Goal: Obtain resource: Obtain resource

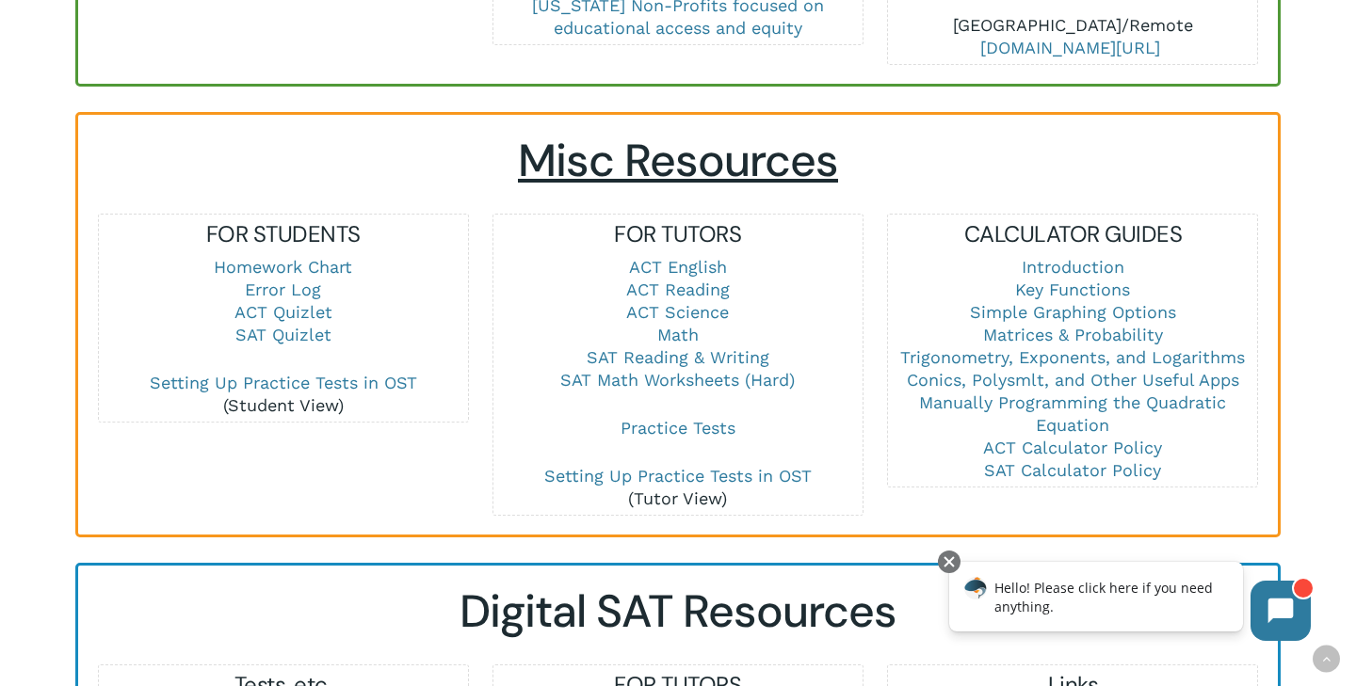
scroll to position [1210, 0]
click at [724, 347] on link "SAT Reading & Writing" at bounding box center [678, 357] width 183 height 20
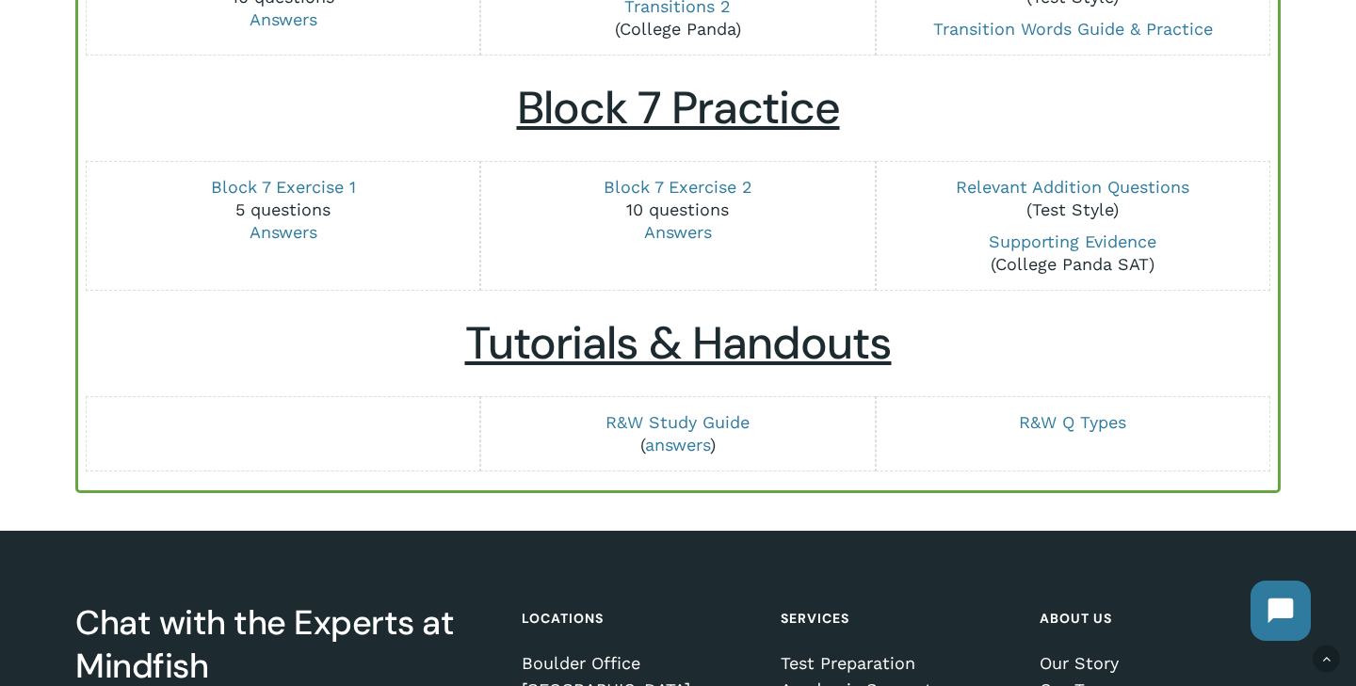
scroll to position [2481, 0]
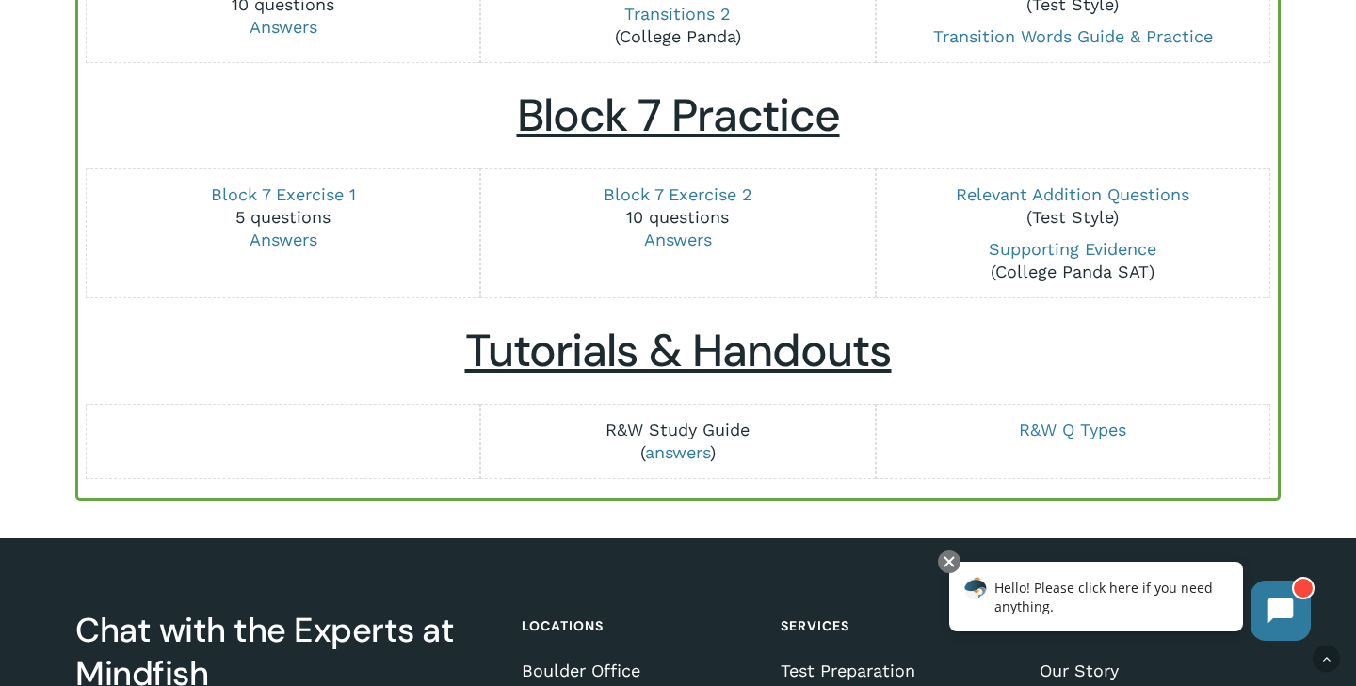
click at [719, 425] on link "R&W Study Guide" at bounding box center [677, 430] width 144 height 20
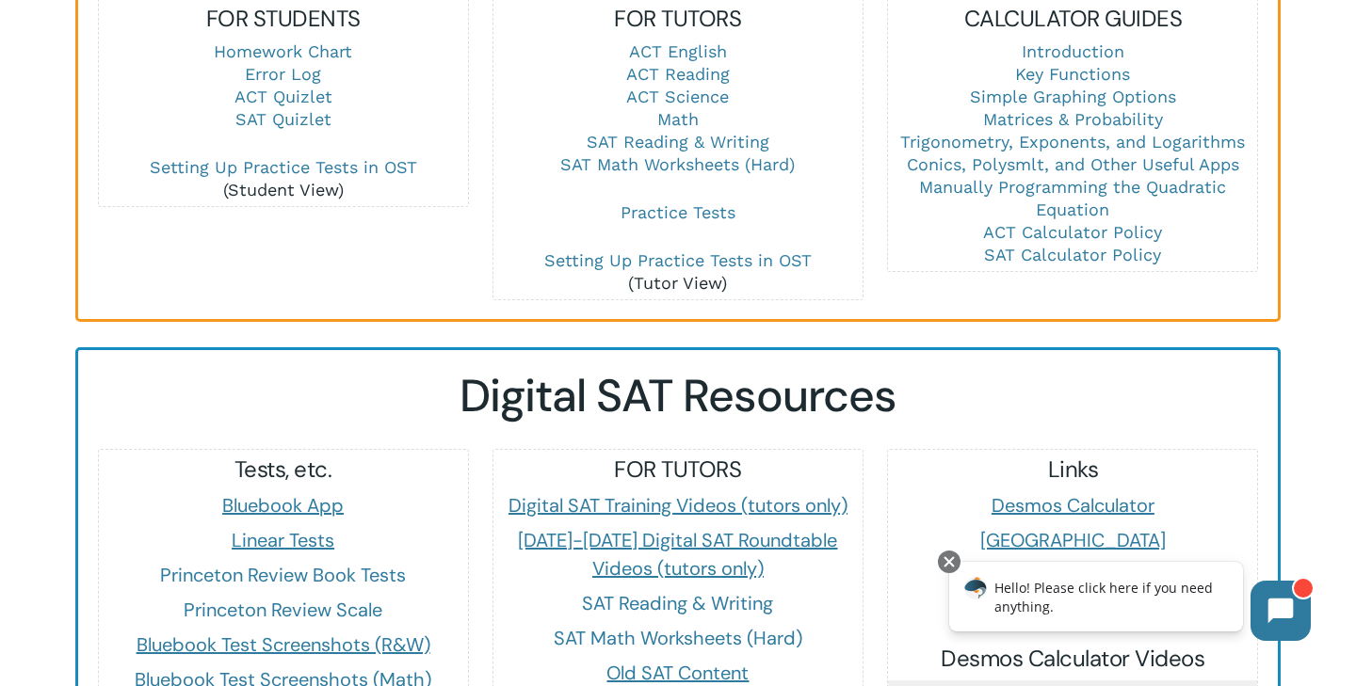
scroll to position [1217, 0]
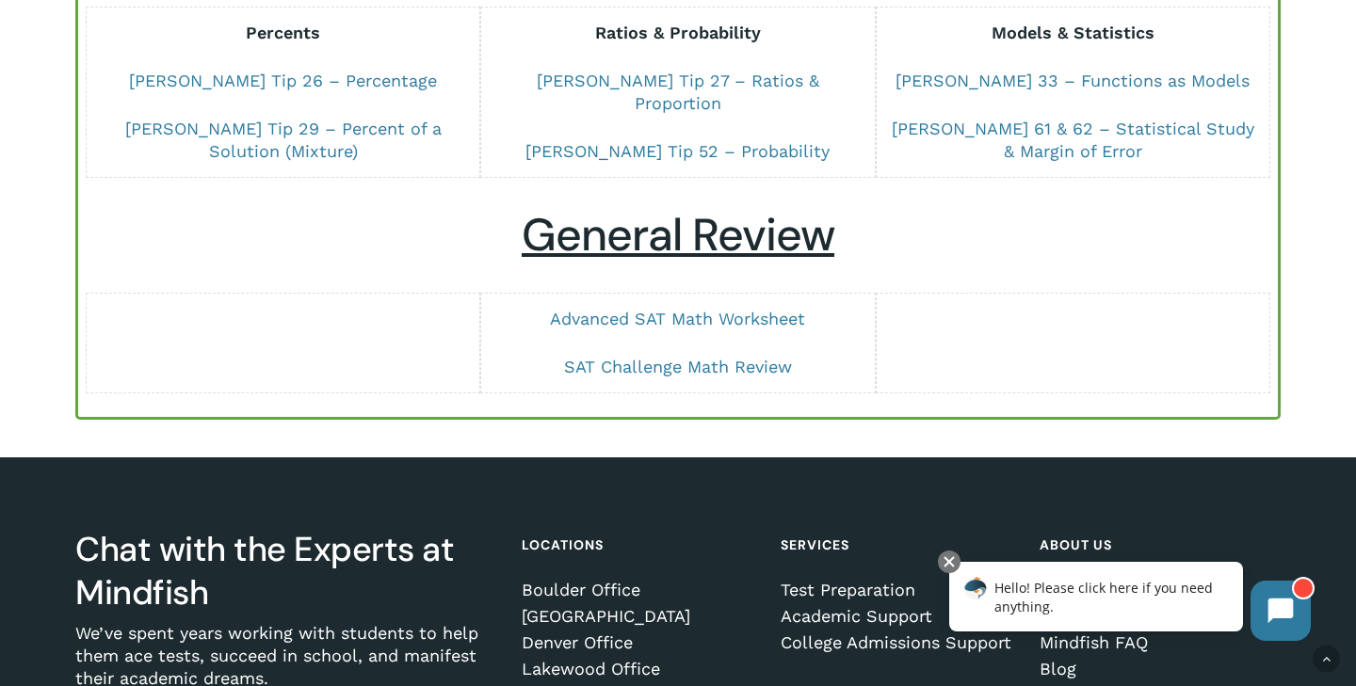
scroll to position [1564, 0]
